Goal: Information Seeking & Learning: Learn about a topic

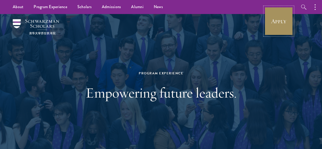
click at [283, 21] on link "Apply" at bounding box center [278, 21] width 28 height 28
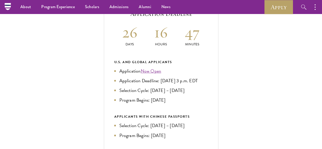
scroll to position [210, 0]
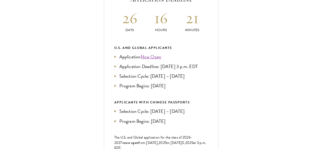
scroll to position [225, 0]
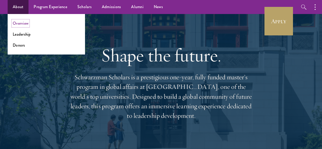
click at [24, 22] on link "Overview" at bounding box center [21, 23] width 16 height 6
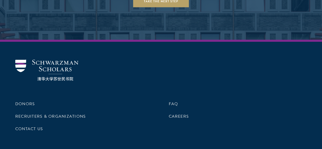
scroll to position [2100, 0]
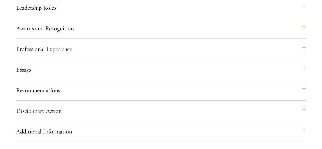
scroll to position [547, 0]
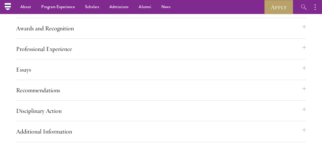
scroll to position [539, 0]
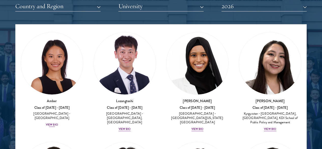
scroll to position [10, 0]
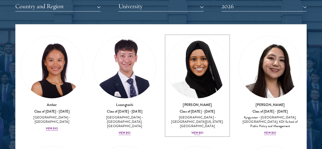
click at [166, 102] on div "[PERSON_NAME] Class of [DATE] - [DATE] [GEOGRAPHIC_DATA] - [GEOGRAPHIC_DATA][US…" at bounding box center [197, 118] width 63 height 33
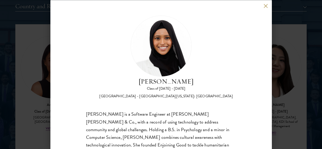
scroll to position [30, 0]
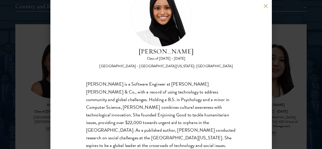
click at [290, 77] on div "[PERSON_NAME] Class of [DATE] - [DATE] [GEOGRAPHIC_DATA] - [GEOGRAPHIC_DATA][US…" at bounding box center [161, 74] width 322 height 149
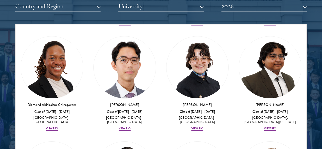
scroll to position [119, 0]
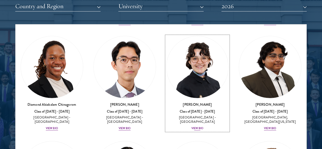
click at [166, 102] on div "[PERSON_NAME] Class of [DATE] - [DATE] [GEOGRAPHIC_DATA] - [GEOGRAPHIC_DATA] Vi…" at bounding box center [197, 116] width 63 height 29
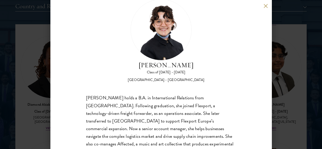
scroll to position [47, 0]
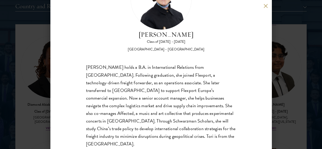
click at [279, 92] on div "[PERSON_NAME] Class of [DATE] - [DATE] [GEOGRAPHIC_DATA] - [GEOGRAPHIC_DATA] [P…" at bounding box center [161, 74] width 322 height 149
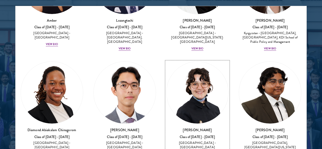
scroll to position [97, 0]
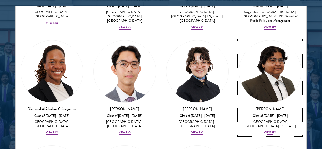
click at [239, 42] on img at bounding box center [270, 71] width 62 height 62
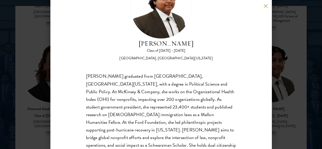
scroll to position [47, 0]
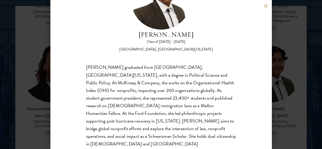
click at [288, 65] on div "[PERSON_NAME] Class of [DATE] - [DATE] [GEOGRAPHIC_DATA] - [GEOGRAPHIC_DATA], […" at bounding box center [161, 74] width 322 height 149
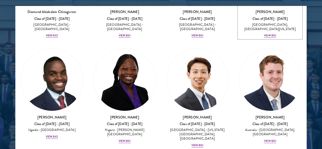
scroll to position [198, 0]
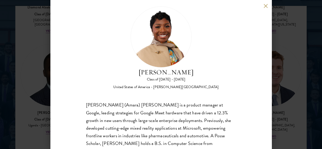
scroll to position [38, 0]
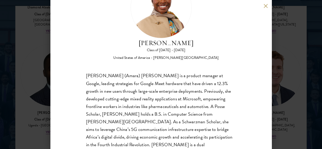
click at [305, 75] on div "[PERSON_NAME] Class of [DATE] - [DATE] [GEOGRAPHIC_DATA] - [PERSON_NAME][GEOGRA…" at bounding box center [161, 74] width 322 height 149
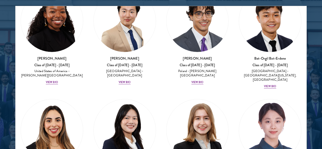
scroll to position [476, 0]
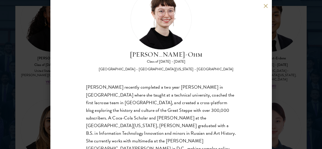
scroll to position [29, 0]
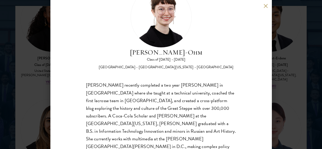
click at [294, 72] on div "[PERSON_NAME]-Ohm Class of [DATE] - [DATE] [GEOGRAPHIC_DATA] - [GEOGRAPHIC_DATA…" at bounding box center [161, 74] width 322 height 149
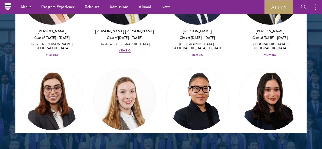
scroll to position [1581, 0]
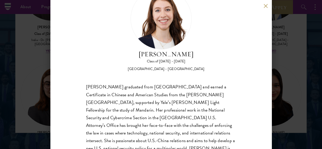
scroll to position [27, 0]
click at [290, 67] on div "[PERSON_NAME] Class of [DATE] - [DATE] [GEOGRAPHIC_DATA] - [GEOGRAPHIC_DATA] [P…" at bounding box center [161, 74] width 322 height 149
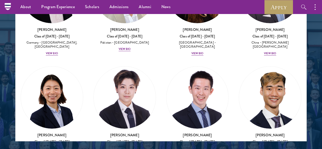
scroll to position [1802, 0]
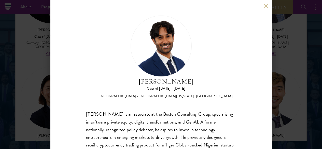
scroll to position [47, 0]
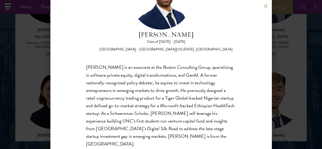
click at [303, 62] on div "[PERSON_NAME] Class of [DATE] - [DATE] [GEOGRAPHIC_DATA] - [GEOGRAPHIC_DATA][US…" at bounding box center [161, 74] width 322 height 149
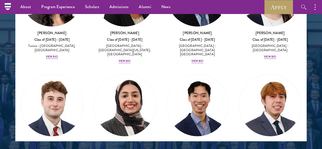
scroll to position [2346, 0]
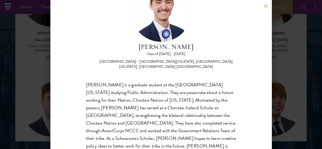
scroll to position [38, 0]
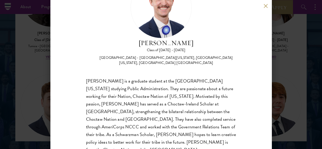
click at [307, 85] on div "[PERSON_NAME] Class of [DATE] - [DATE] [GEOGRAPHIC_DATA] - [GEOGRAPHIC_DATA][US…" at bounding box center [161, 74] width 322 height 149
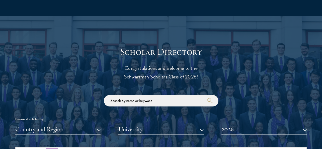
scroll to position [550, 0]
